Goal: Check status: Check status

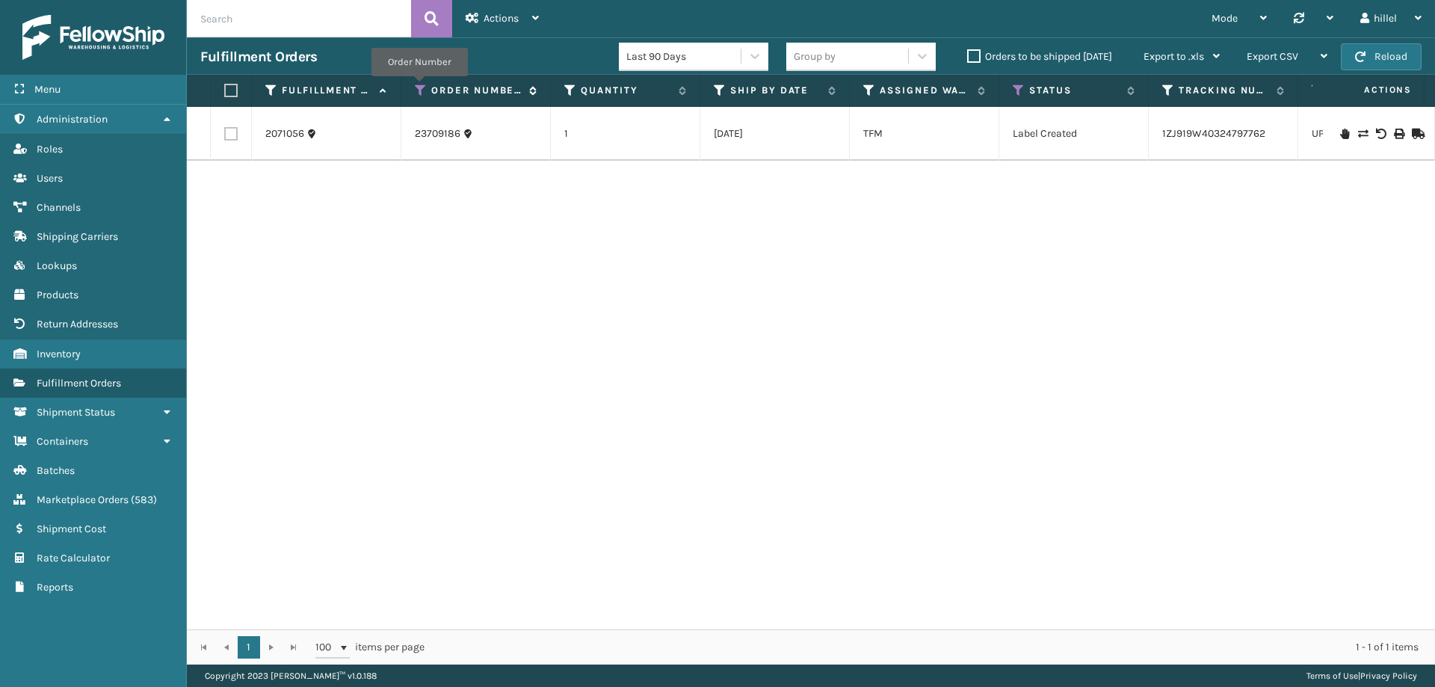
click at [419, 87] on icon at bounding box center [421, 90] width 12 height 13
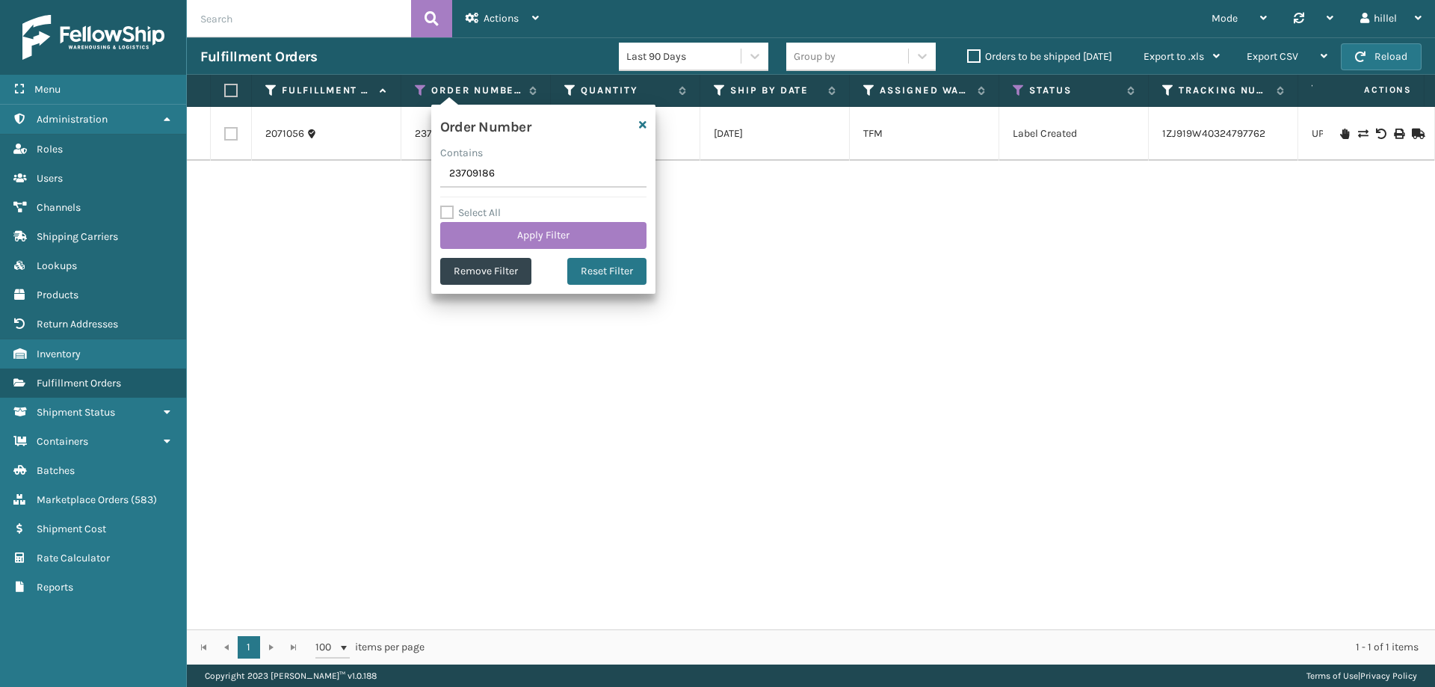
drag, startPoint x: 503, startPoint y: 178, endPoint x: 412, endPoint y: 178, distance: 91.2
click at [412, 178] on section "Fulfillment Orders Last 90 Days Group by Orders to be shipped [DATE] Export to …" at bounding box center [811, 350] width 1248 height 627
type input "3699"
click at [543, 245] on button "Apply Filter" at bounding box center [543, 235] width 206 height 27
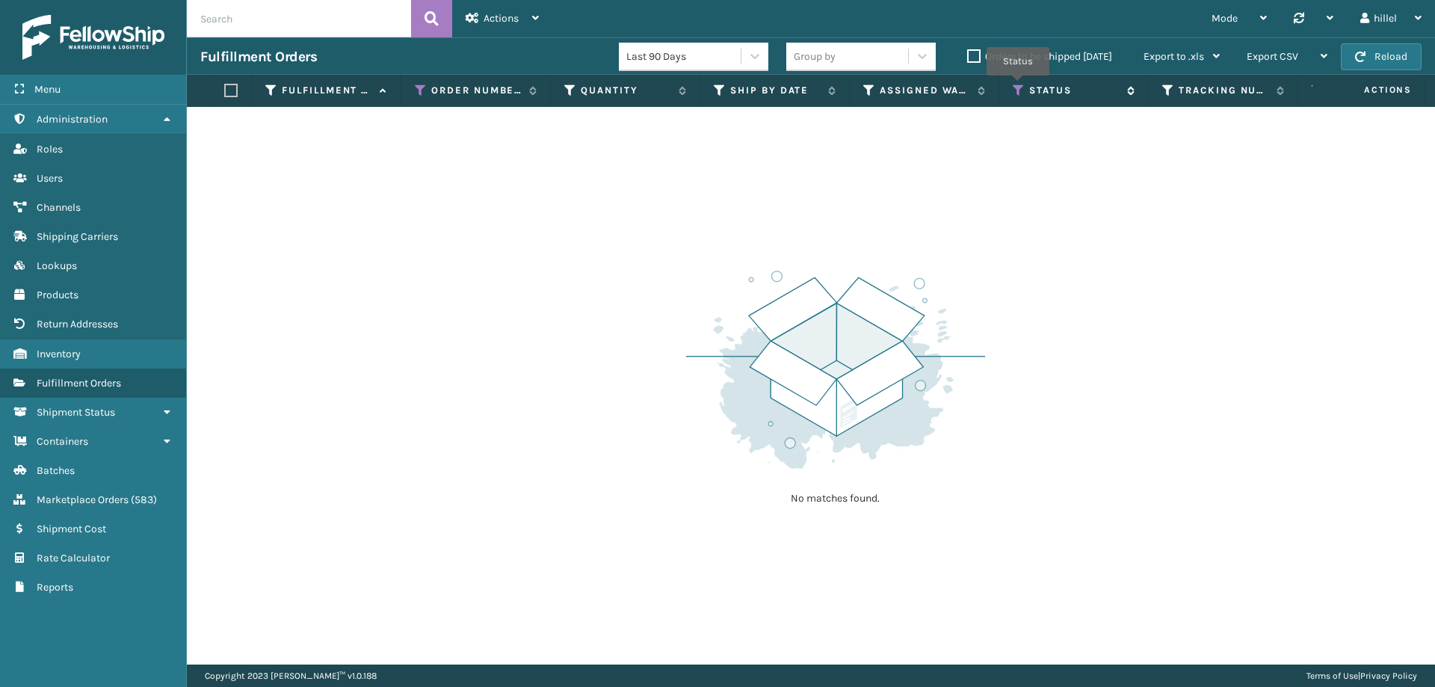
click at [1018, 86] on icon at bounding box center [1019, 90] width 12 height 13
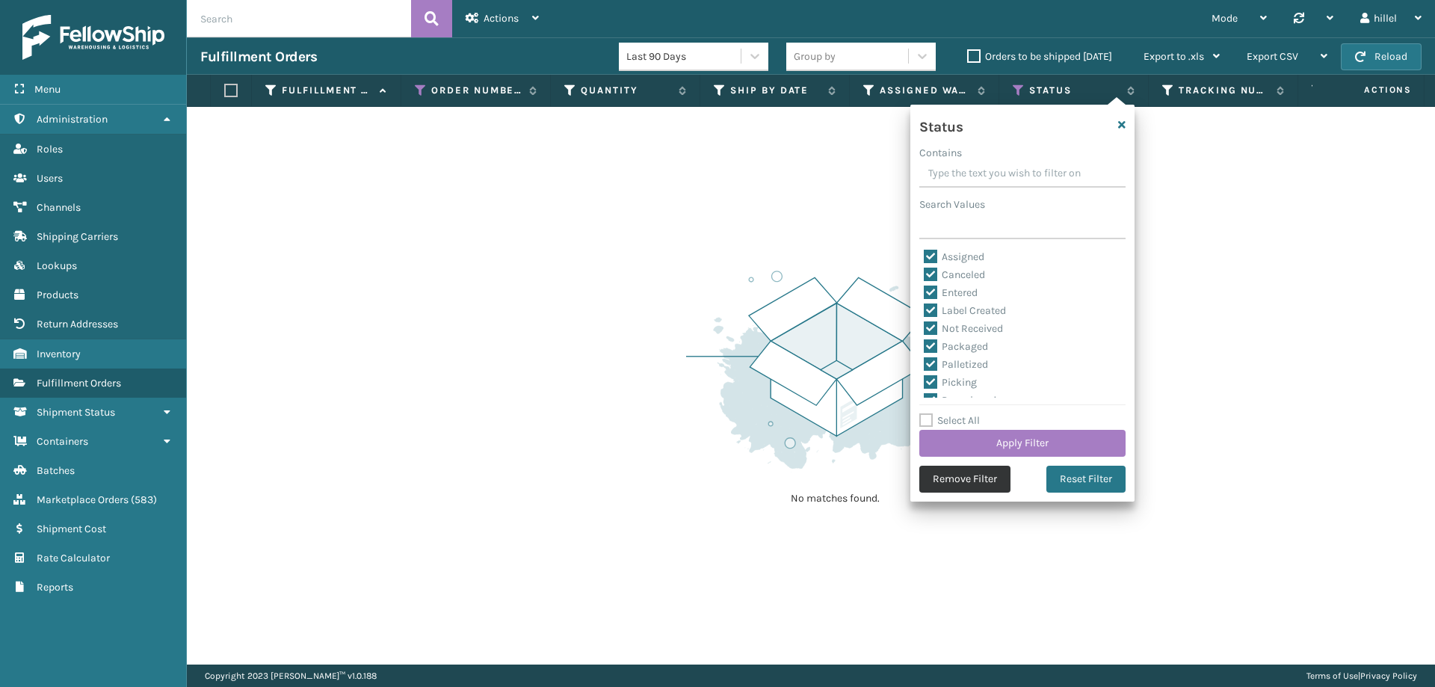
click at [958, 475] on button "Remove Filter" at bounding box center [964, 479] width 91 height 27
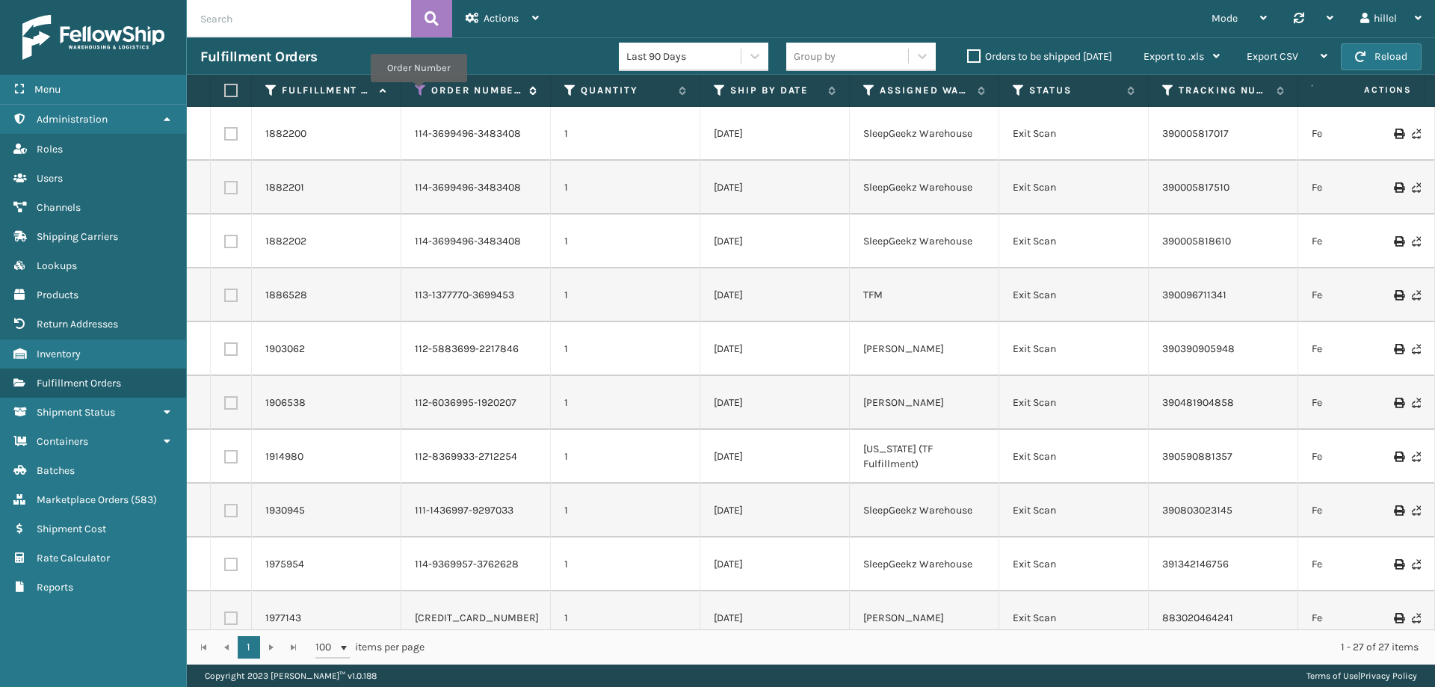
click at [419, 93] on icon at bounding box center [421, 90] width 12 height 13
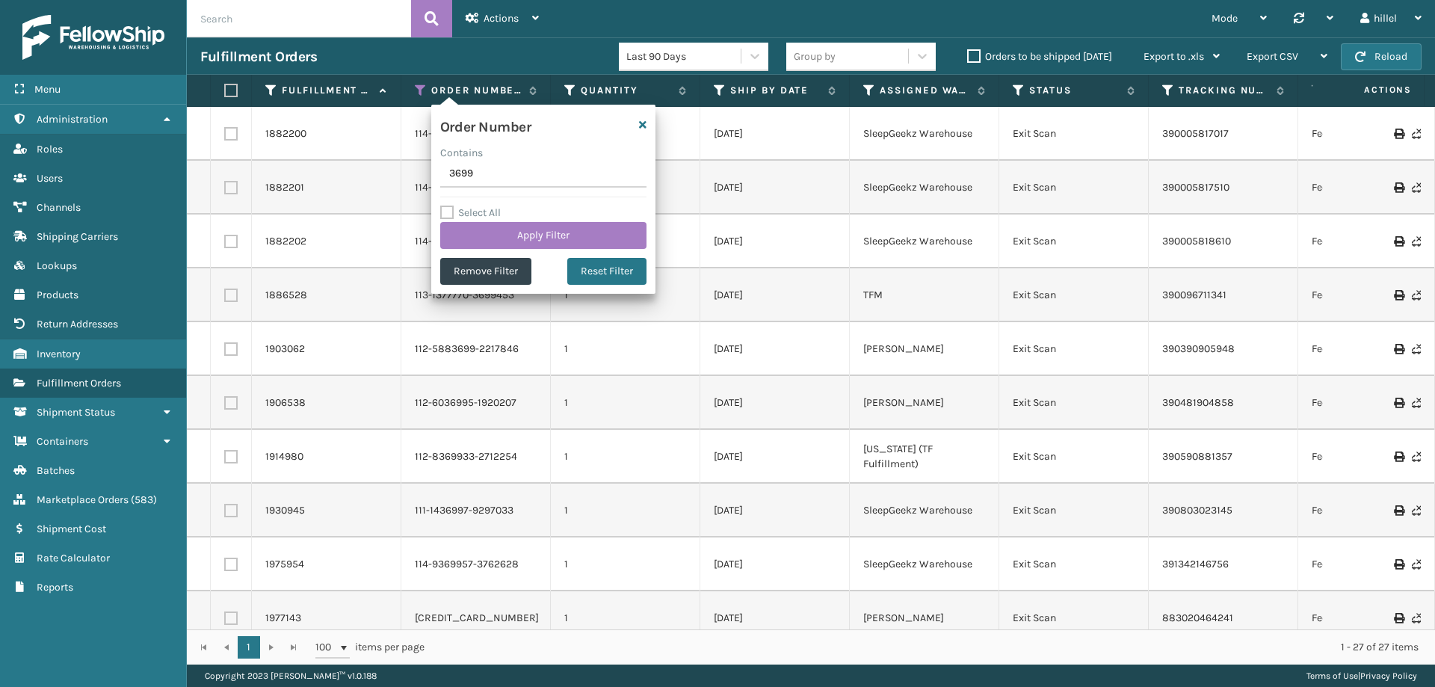
drag, startPoint x: 487, startPoint y: 176, endPoint x: 431, endPoint y: 180, distance: 56.9
click at [431, 180] on div "Order Number Contains 3699 Select All Apply Filter Remove Filter Reset Filter" at bounding box center [543, 199] width 224 height 189
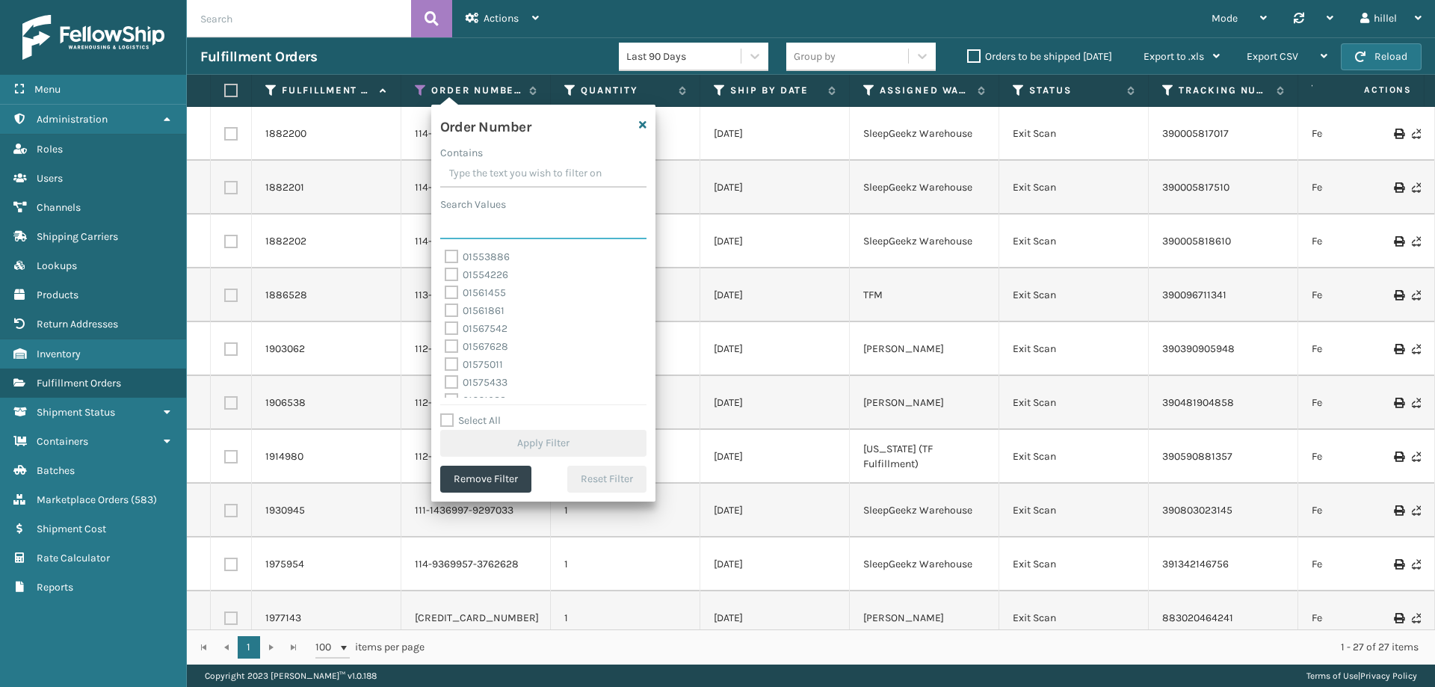
click at [498, 217] on input "Search Values" at bounding box center [543, 225] width 206 height 27
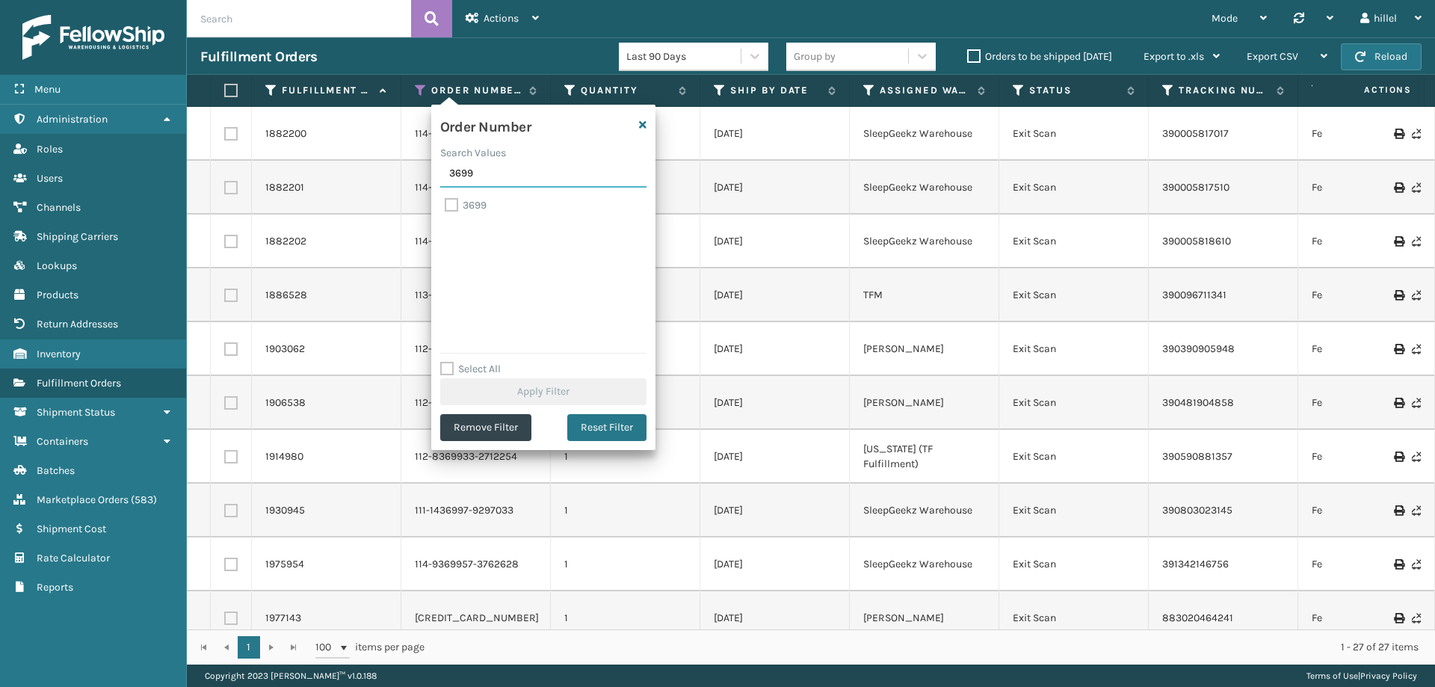
type input "3699"
click at [478, 203] on label "3699" at bounding box center [466, 205] width 42 height 13
click at [446, 203] on input "3699" at bounding box center [445, 202] width 1 height 10
checkbox input "true"
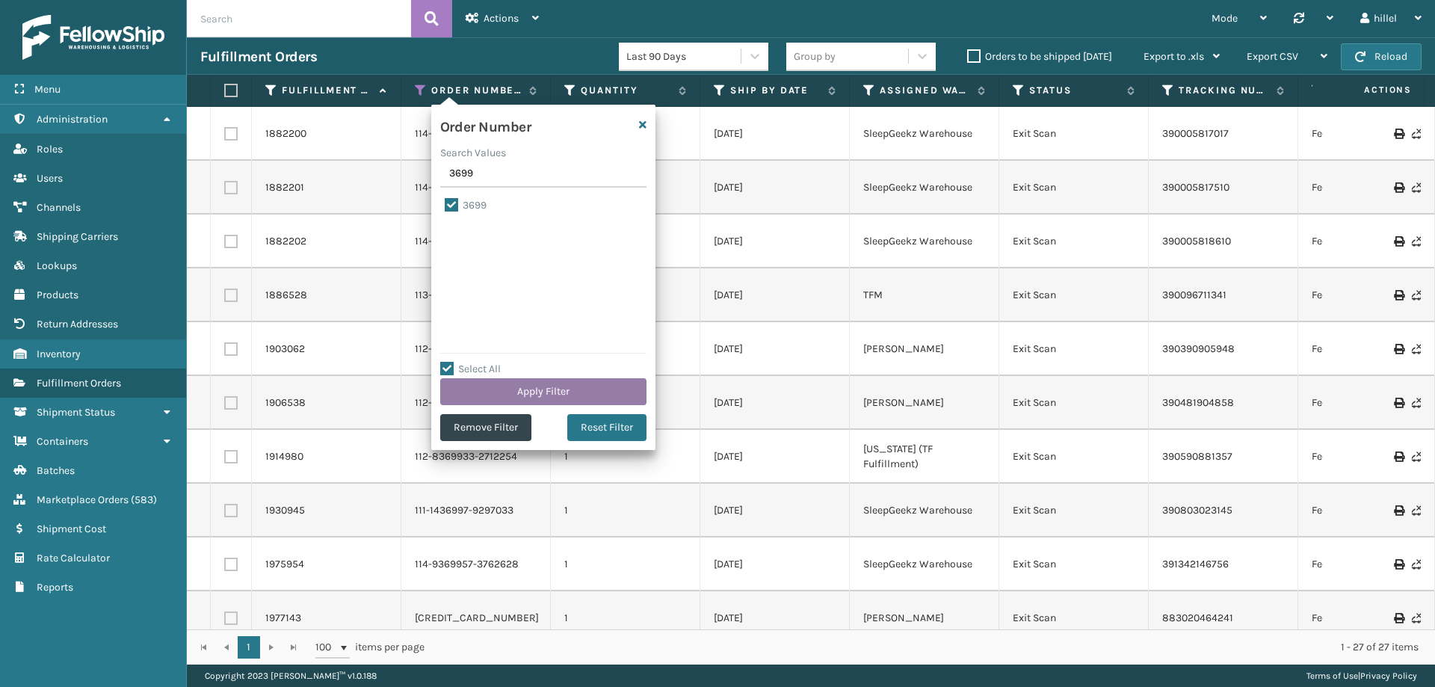
click at [567, 387] on button "Apply Filter" at bounding box center [543, 391] width 206 height 27
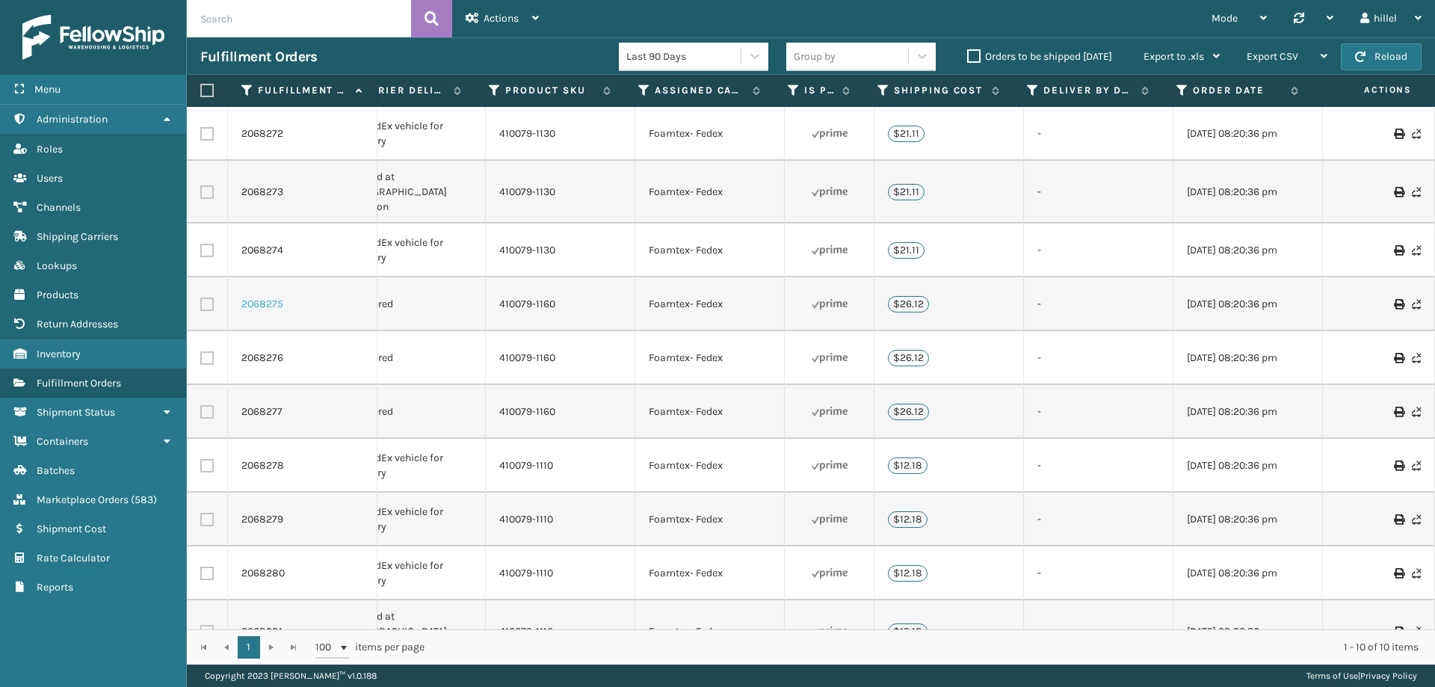
click at [280, 297] on link "2068275" at bounding box center [262, 304] width 42 height 15
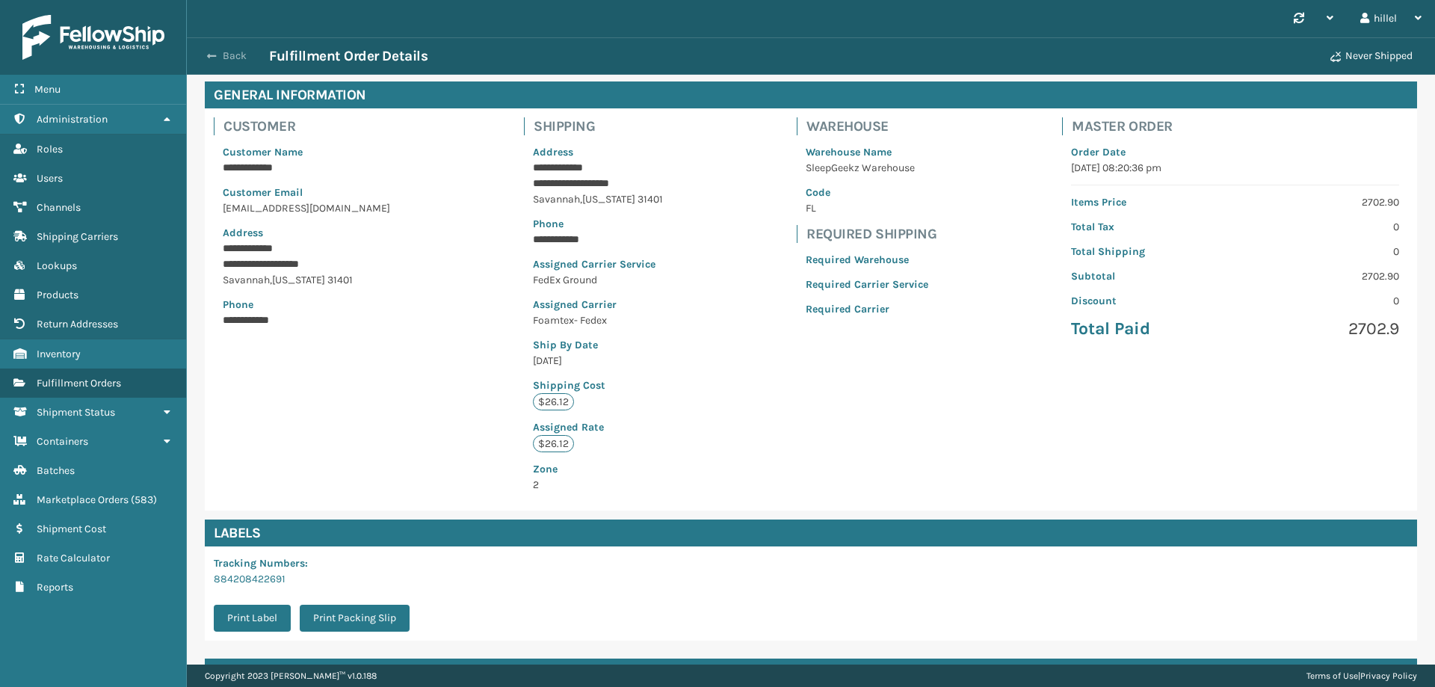
click at [207, 58] on span "button" at bounding box center [211, 56] width 9 height 10
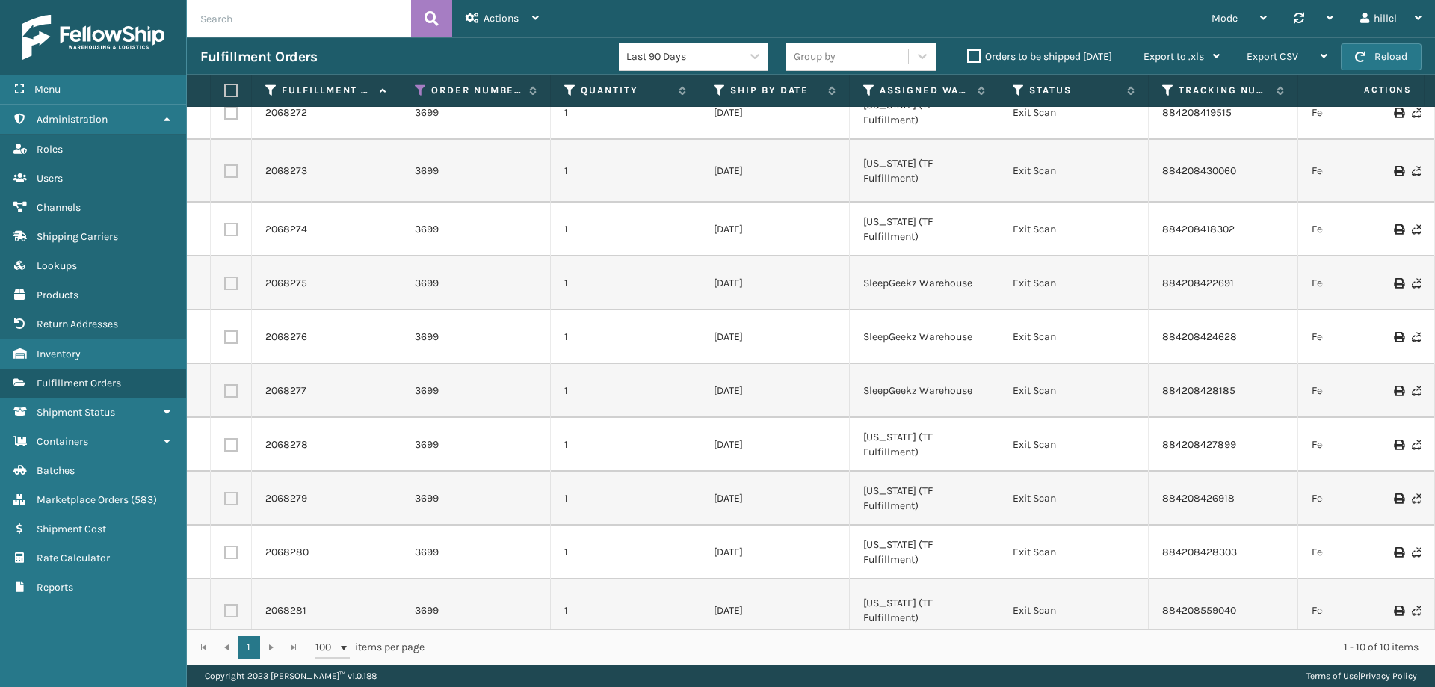
scroll to position [27, 0]
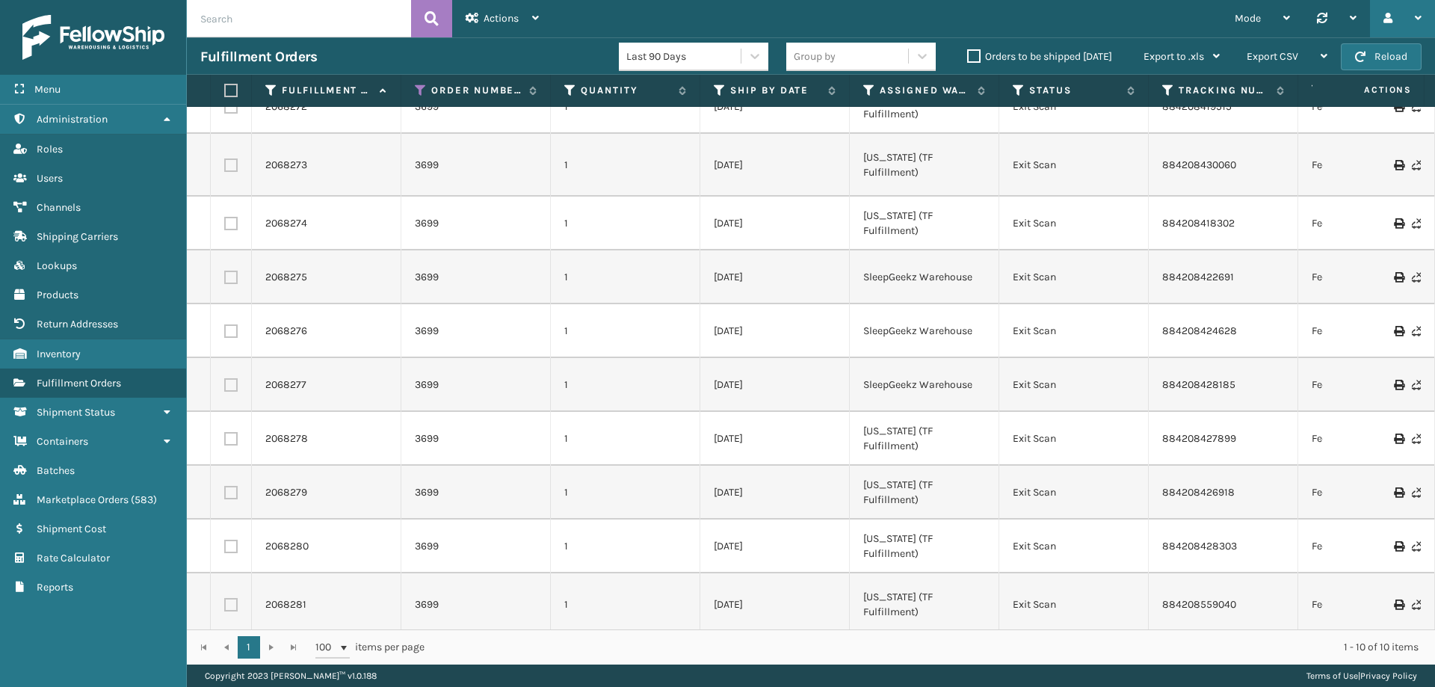
click at [1378, 22] on div "Log Out" at bounding box center [1402, 18] width 65 height 37
click at [1386, 22] on icon at bounding box center [1388, 18] width 9 height 10
click at [1312, 63] on li "Log Out" at bounding box center [1334, 58] width 200 height 40
